Goal: Task Accomplishment & Management: Use online tool/utility

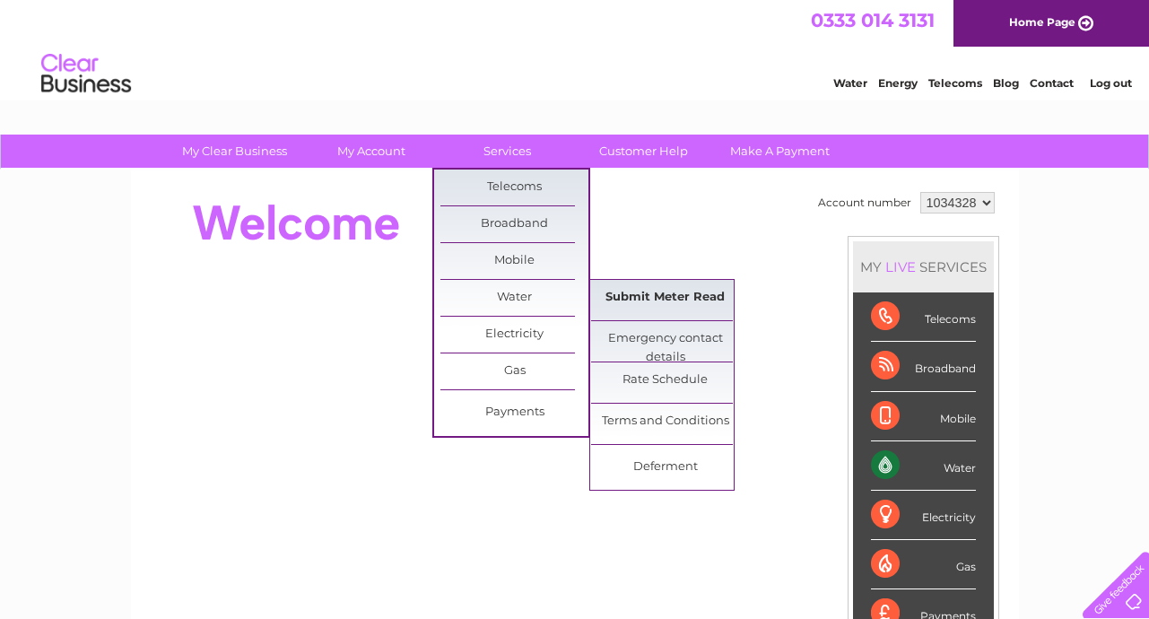
click at [632, 308] on link "Submit Meter Read" at bounding box center [665, 298] width 148 height 36
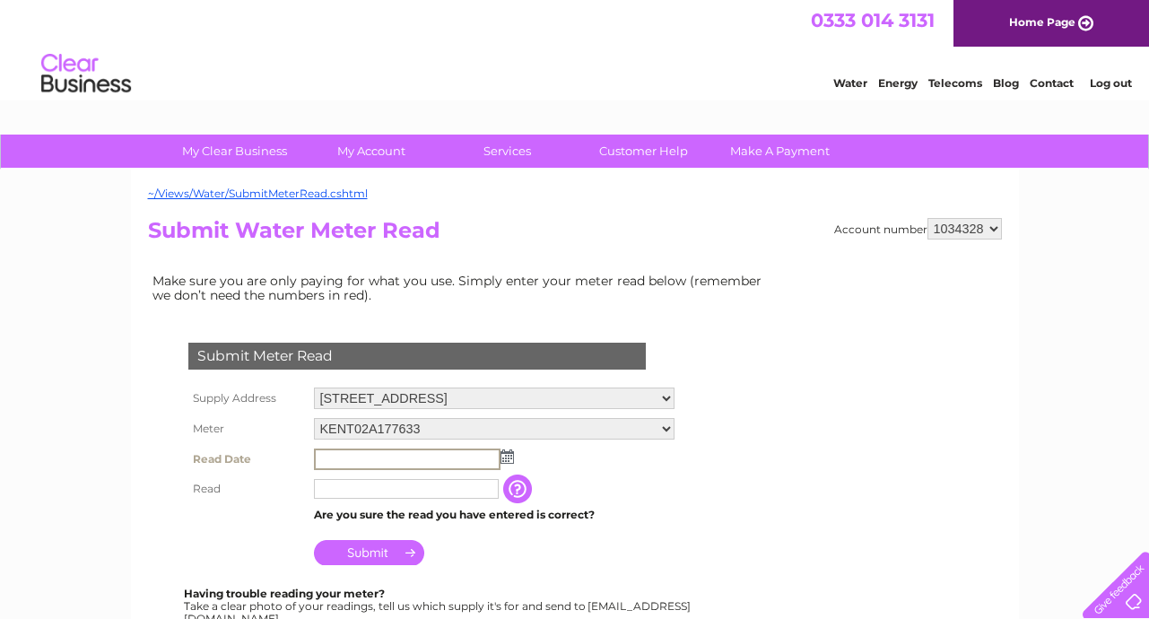
click at [372, 463] on input "text" at bounding box center [407, 460] width 187 height 22
click at [506, 460] on img at bounding box center [505, 456] width 13 height 14
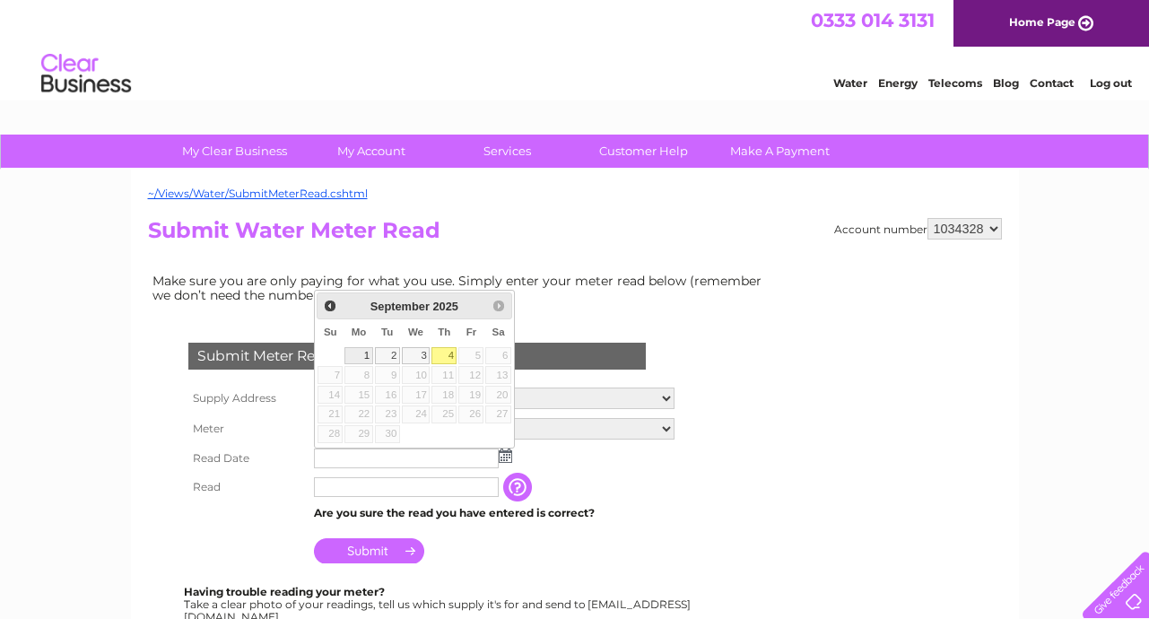
click at [360, 362] on link "1" at bounding box center [358, 356] width 28 height 18
type input "2025/09/01"
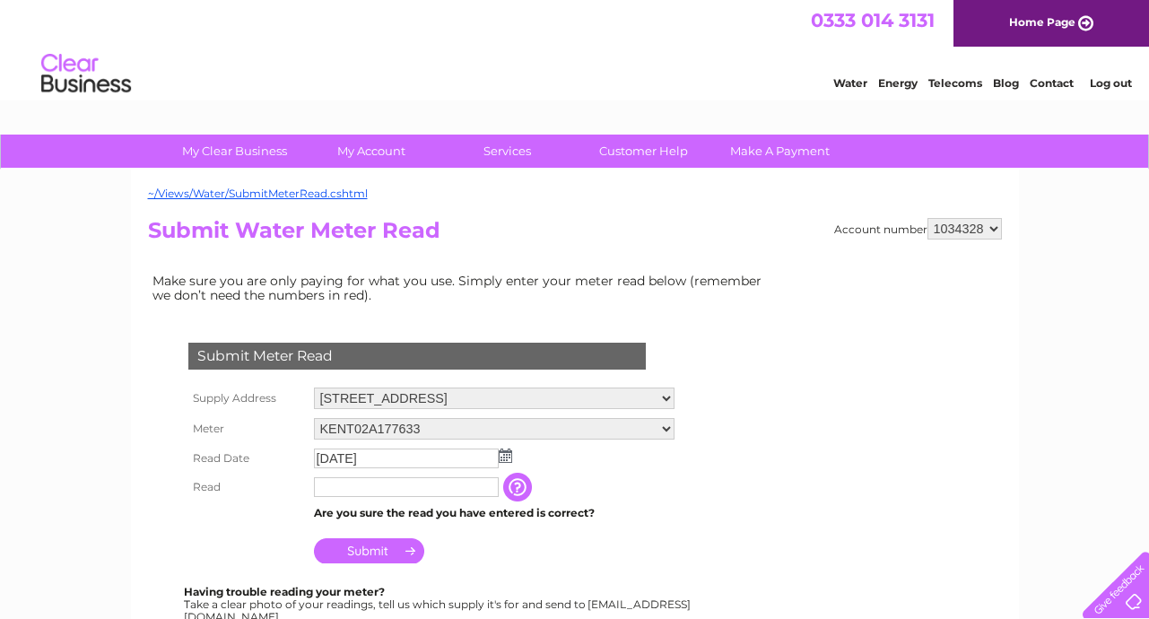
click at [341, 485] on input "text" at bounding box center [406, 487] width 185 height 20
type input "6311"
click at [372, 549] on input "Submit" at bounding box center [369, 550] width 110 height 25
